Goal: Navigation & Orientation: Find specific page/section

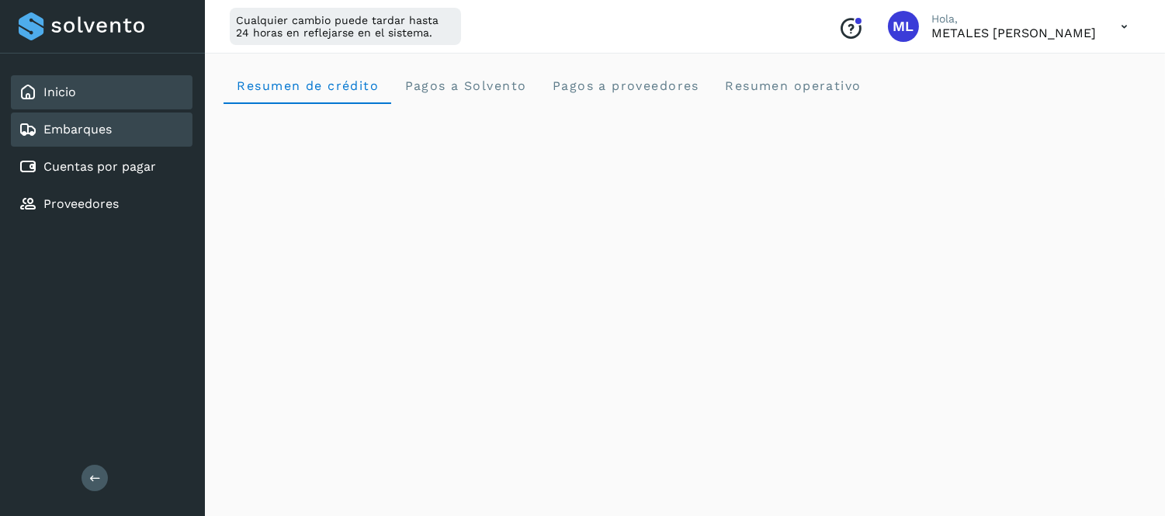
click at [148, 126] on div "Embarques" at bounding box center [102, 130] width 182 height 34
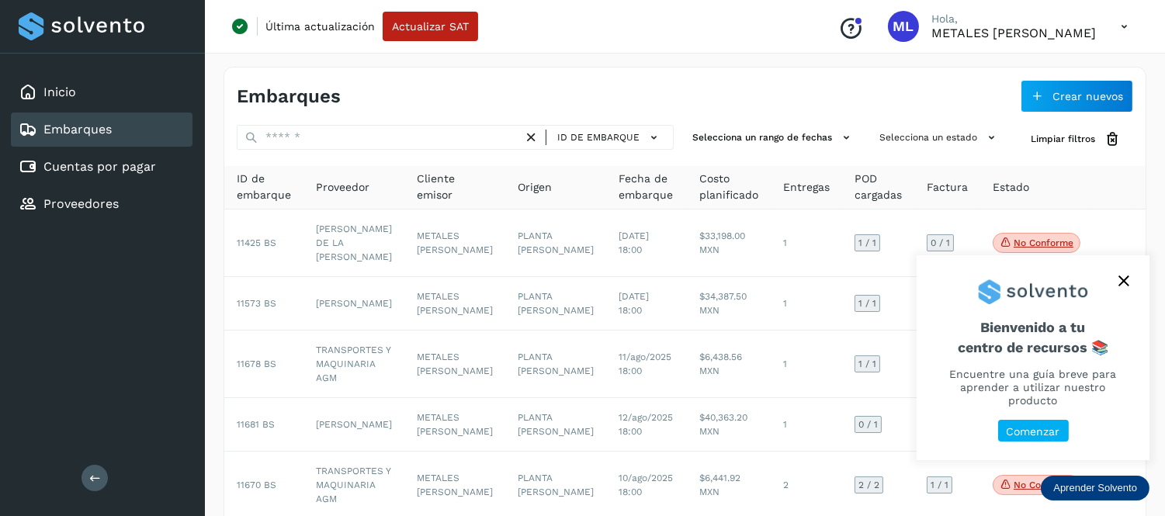
click at [1126, 286] on icon "close," at bounding box center [1123, 280] width 11 height 11
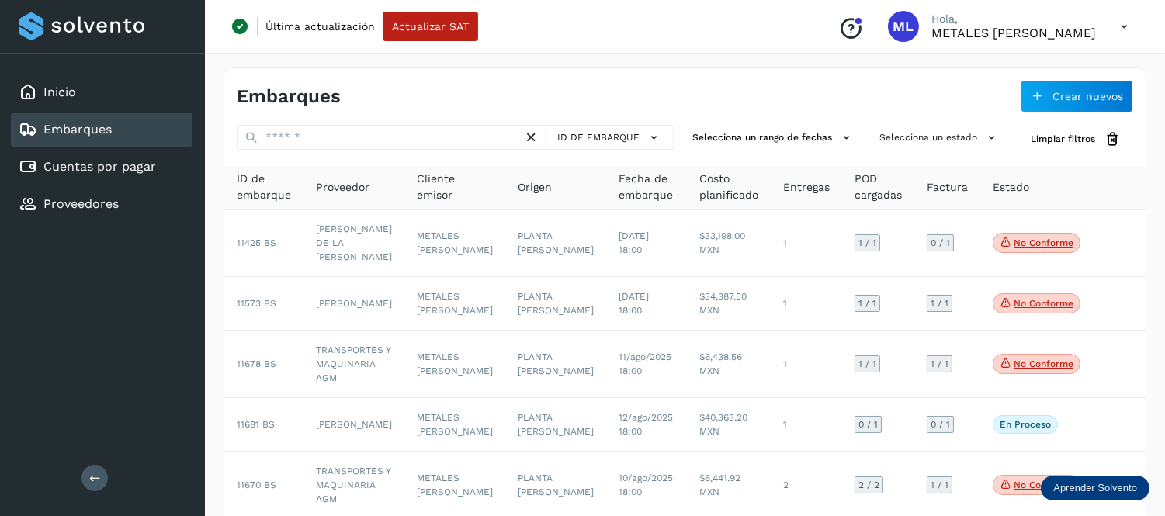
click at [1120, 25] on icon at bounding box center [1124, 27] width 32 height 32
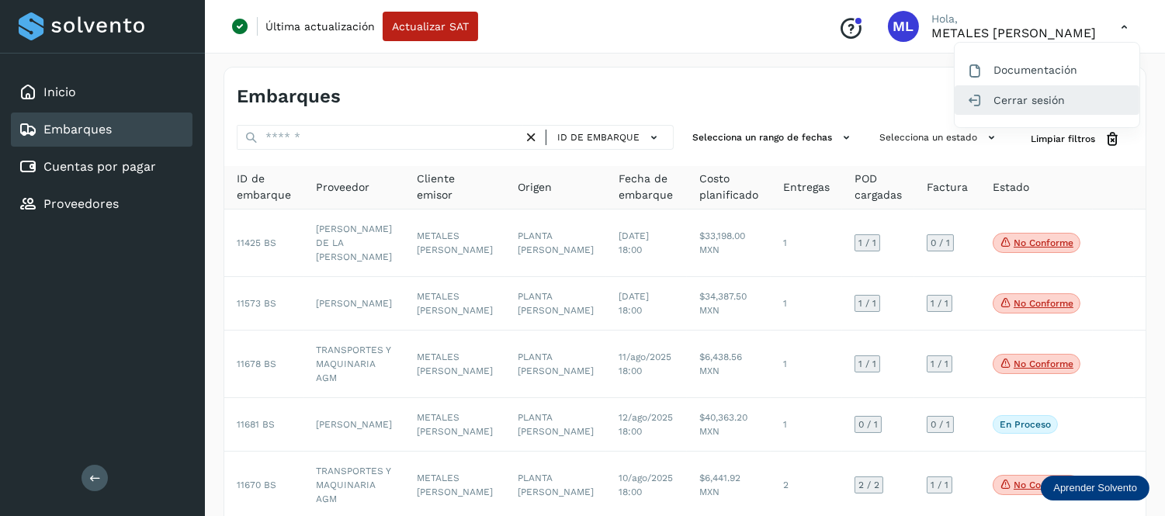
click at [1006, 102] on div "Cerrar sesión" at bounding box center [1046, 99] width 185 height 29
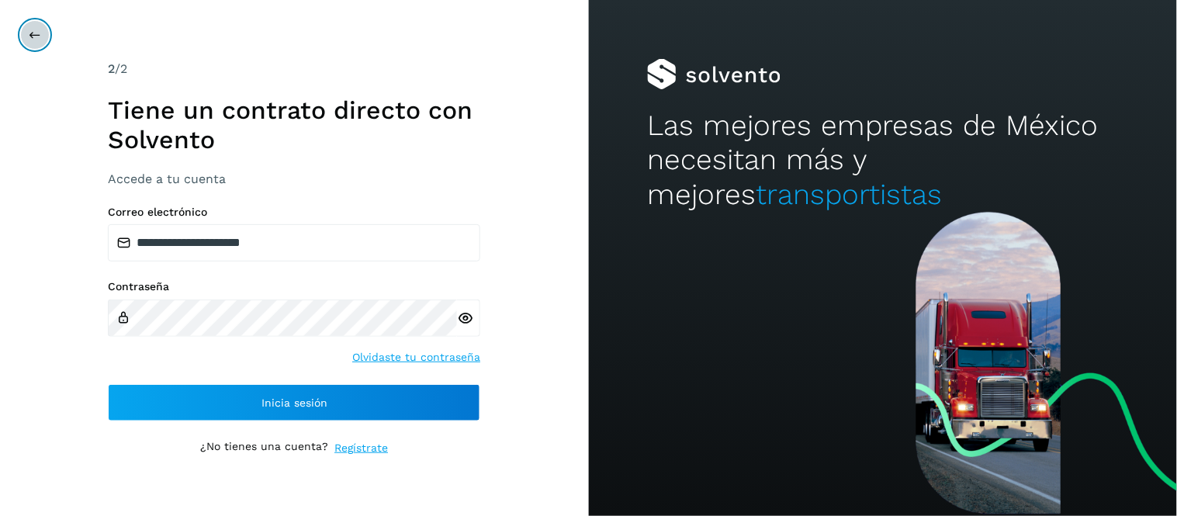
click at [34, 29] on icon at bounding box center [35, 35] width 12 height 12
